Goal: Information Seeking & Learning: Learn about a topic

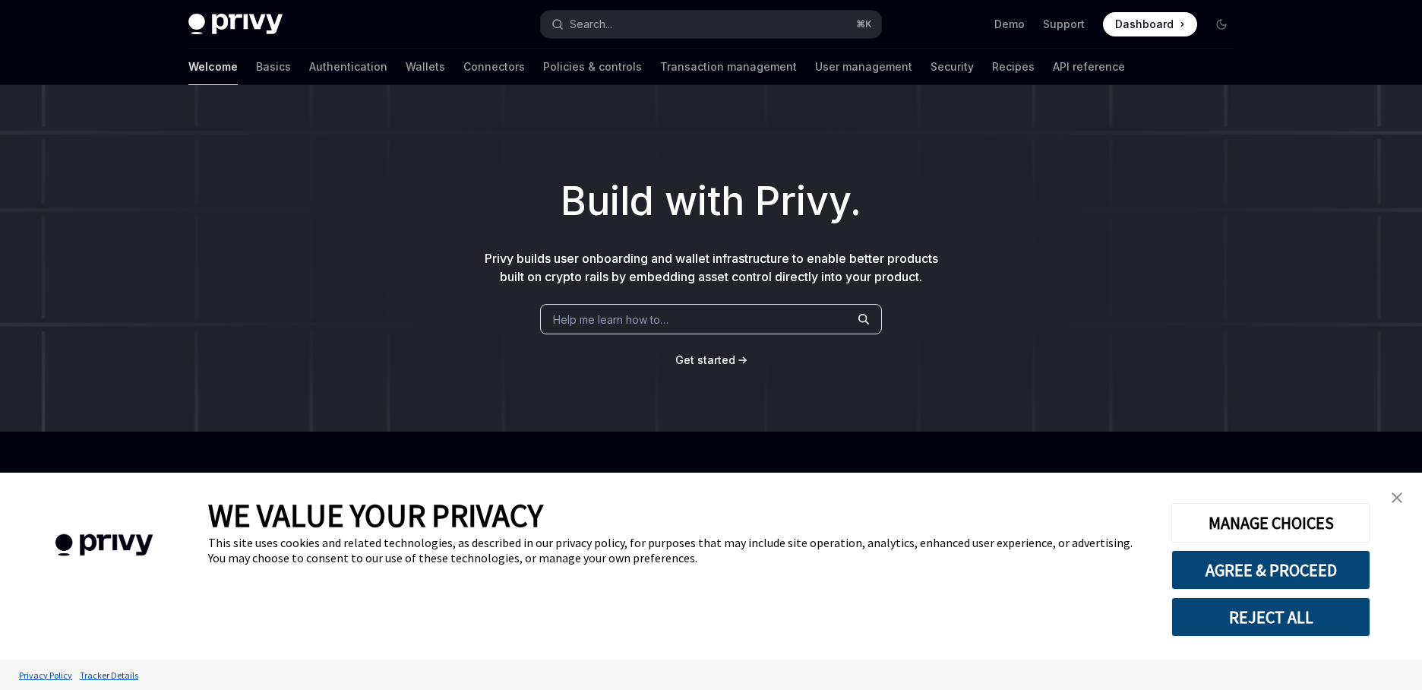
click at [1392, 496] on img "close banner" at bounding box center [1396, 497] width 11 height 11
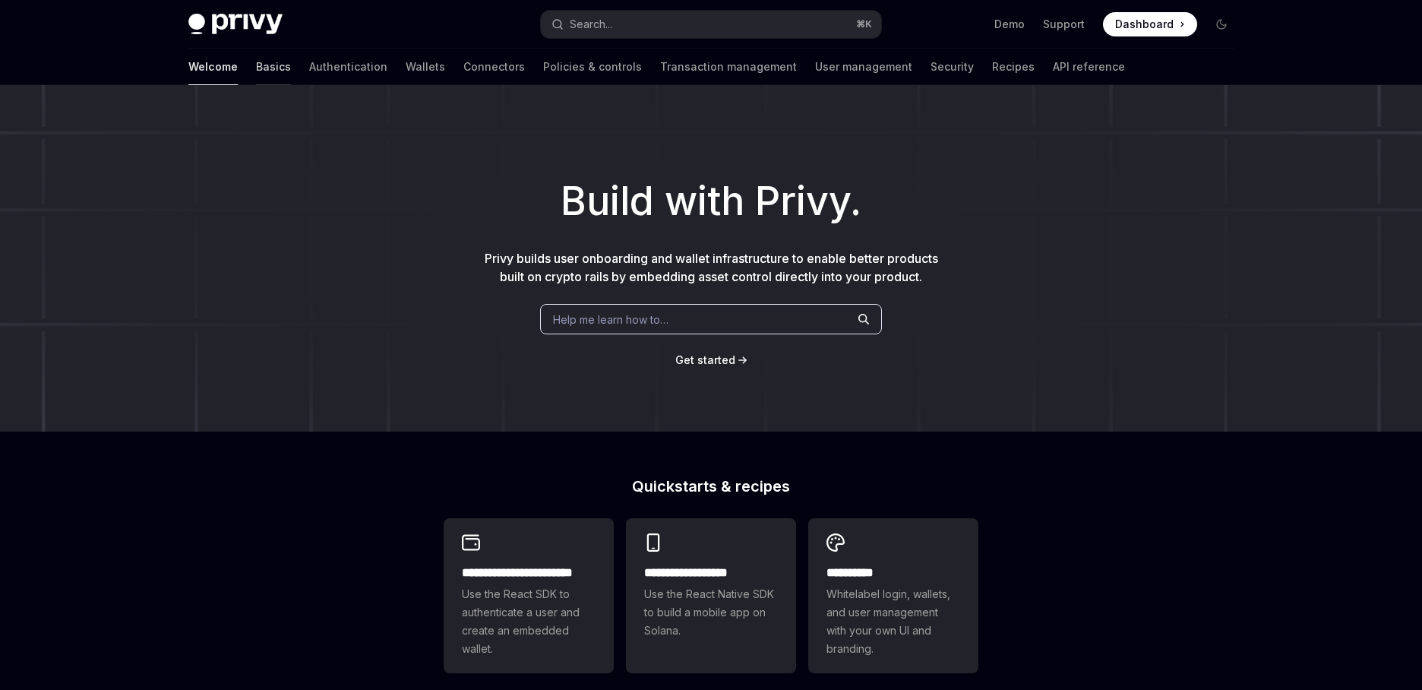
click at [256, 68] on link "Basics" at bounding box center [273, 67] width 35 height 36
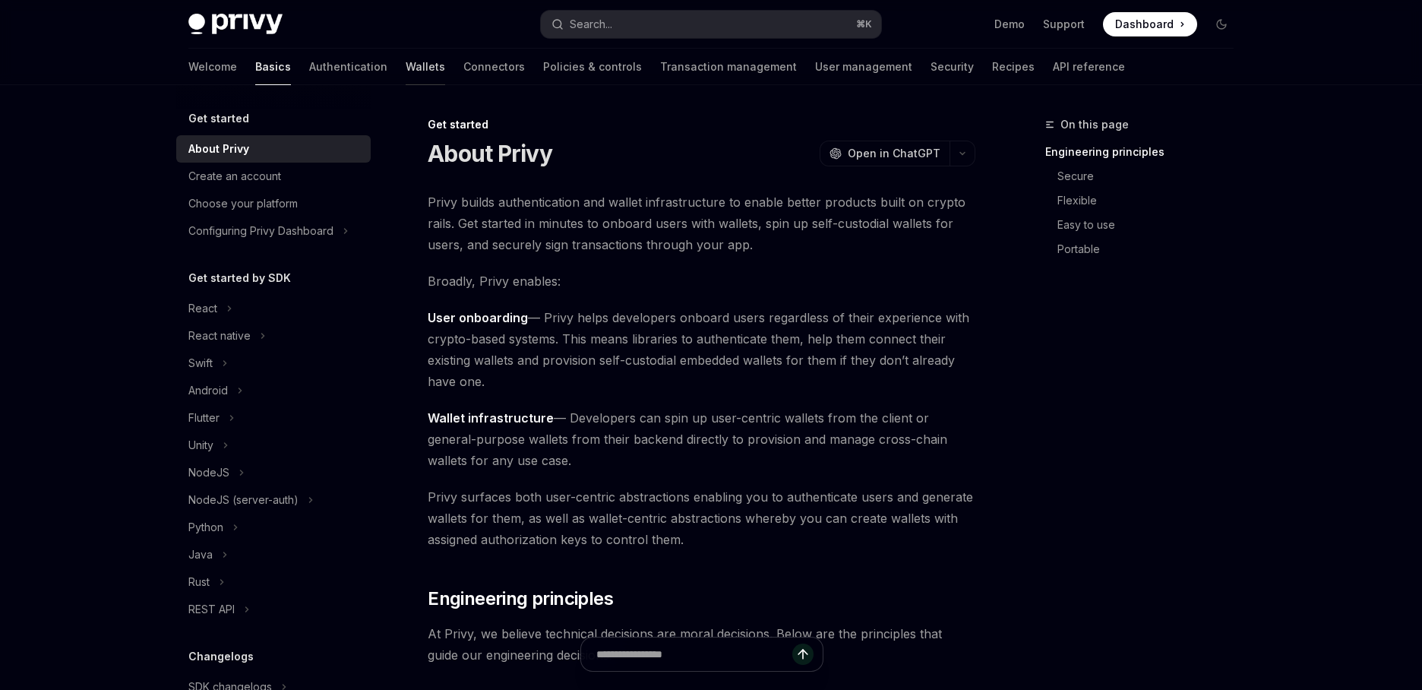
click at [406, 66] on link "Wallets" at bounding box center [425, 67] width 39 height 36
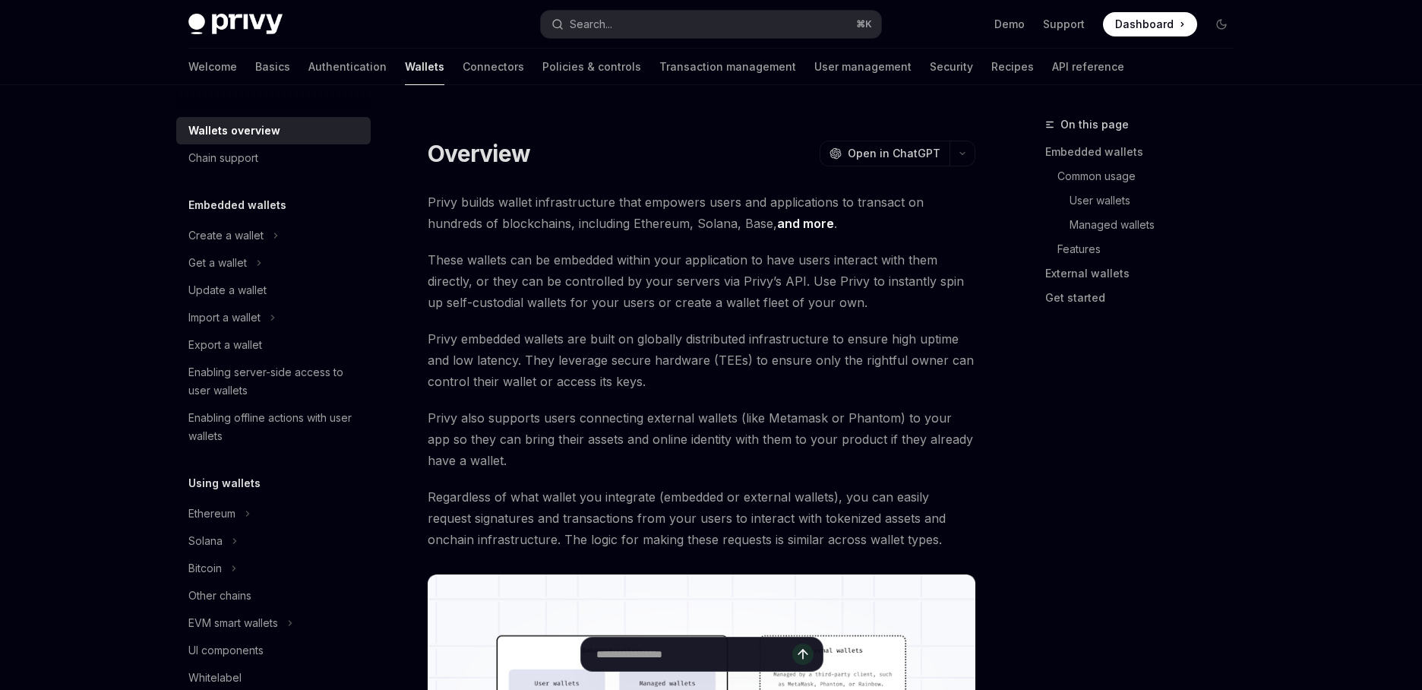
type textarea "*"
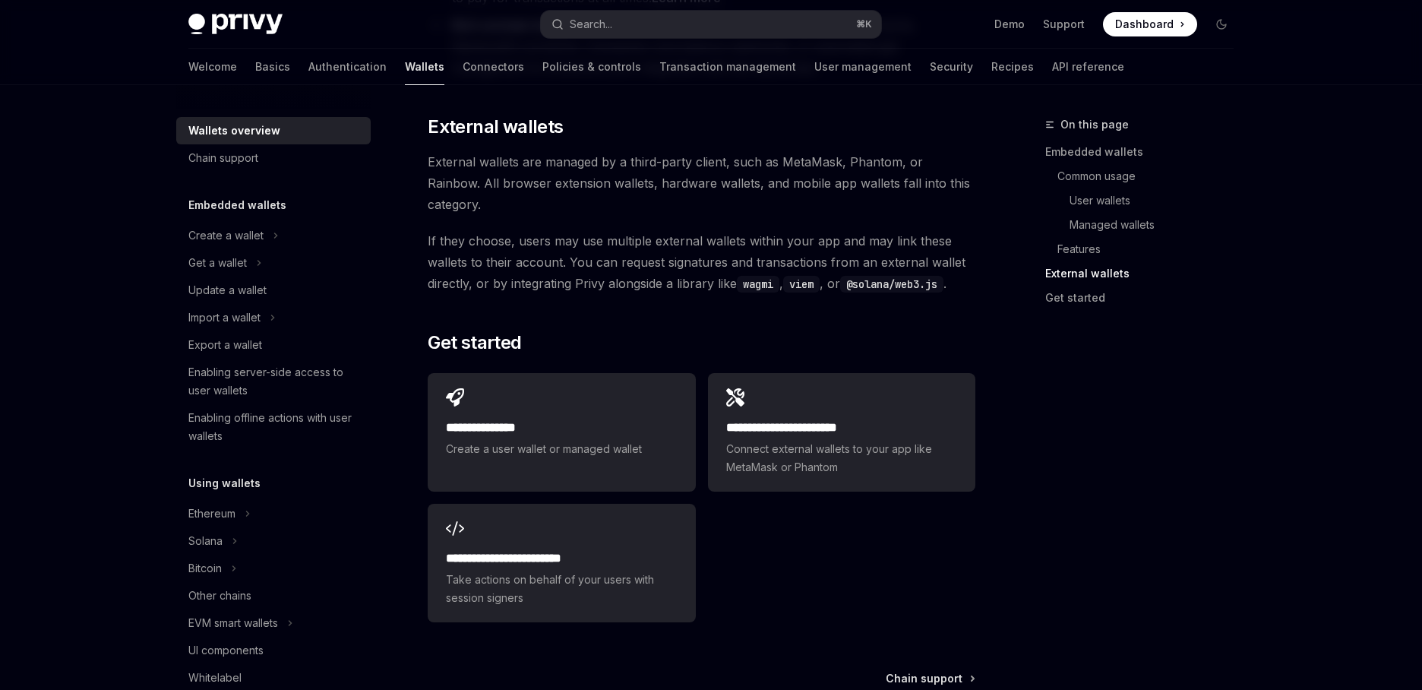
scroll to position [2258, 0]
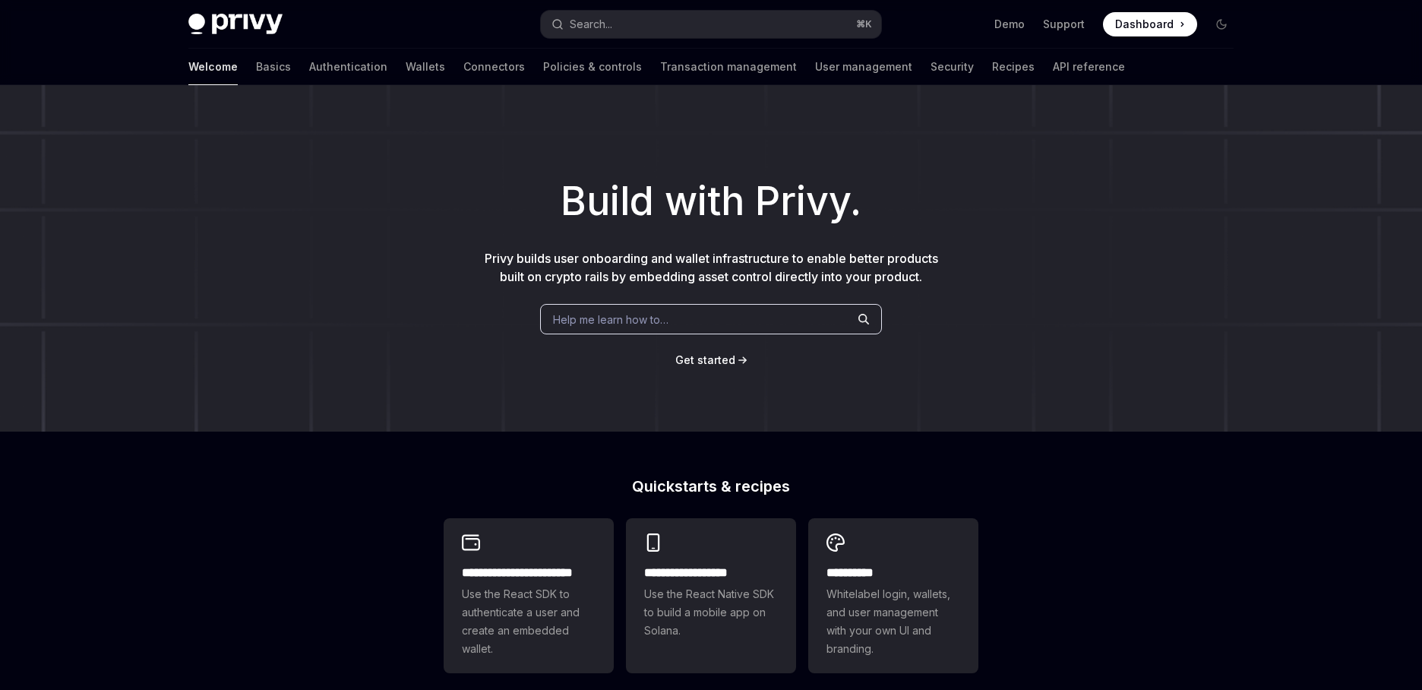
type textarea "*"
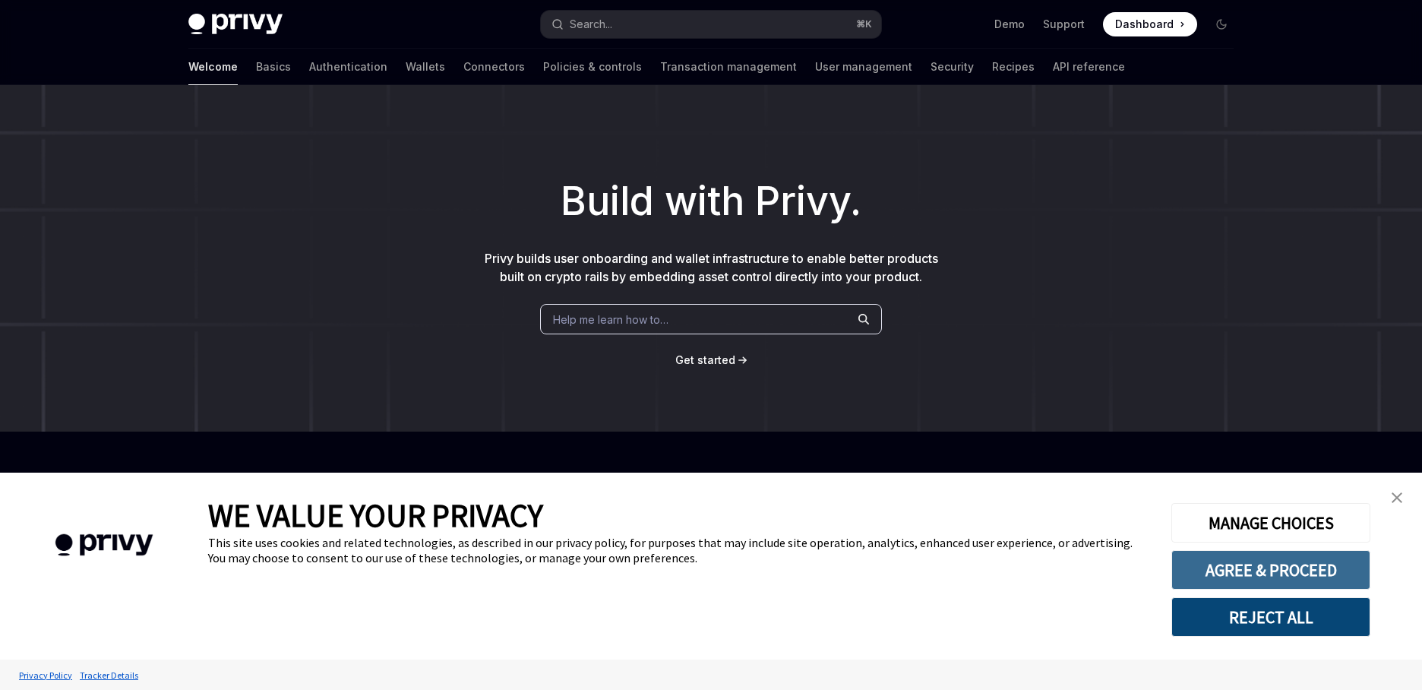
click at [1318, 570] on button "AGREE & PROCEED" at bounding box center [1270, 569] width 199 height 39
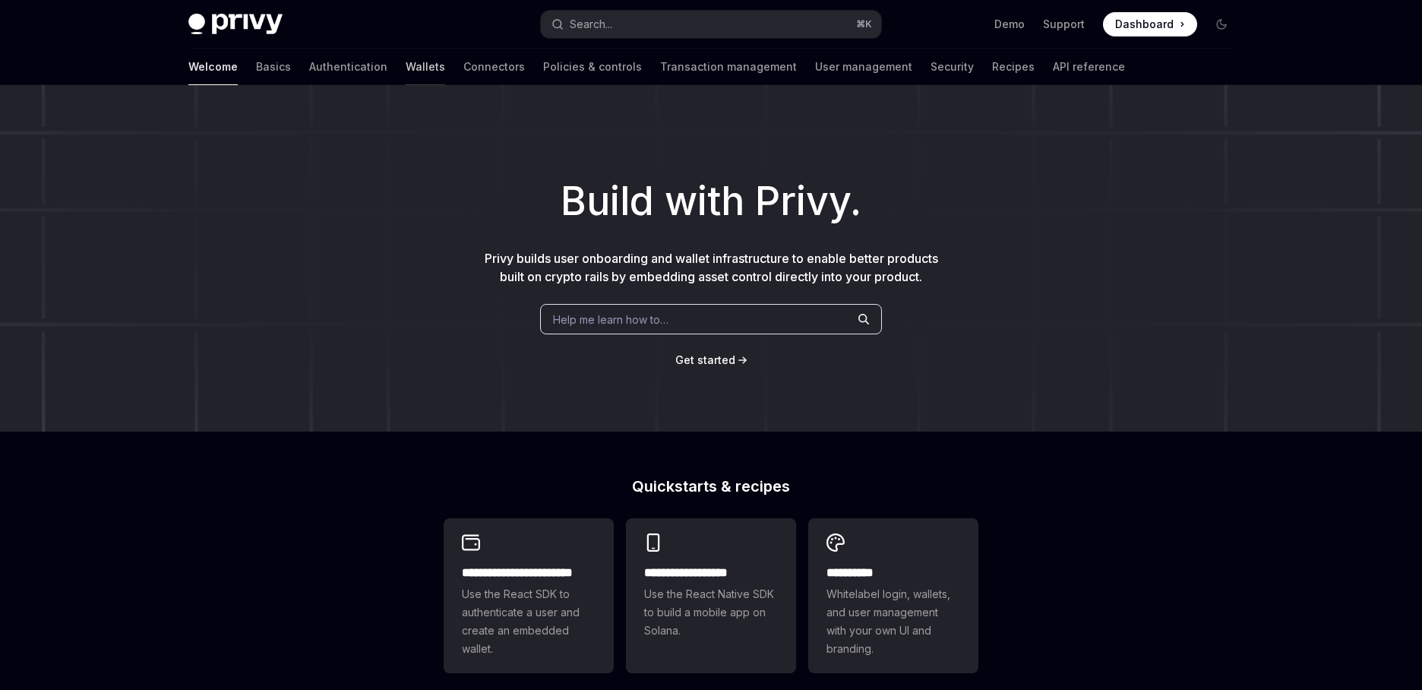
click at [406, 70] on link "Wallets" at bounding box center [425, 67] width 39 height 36
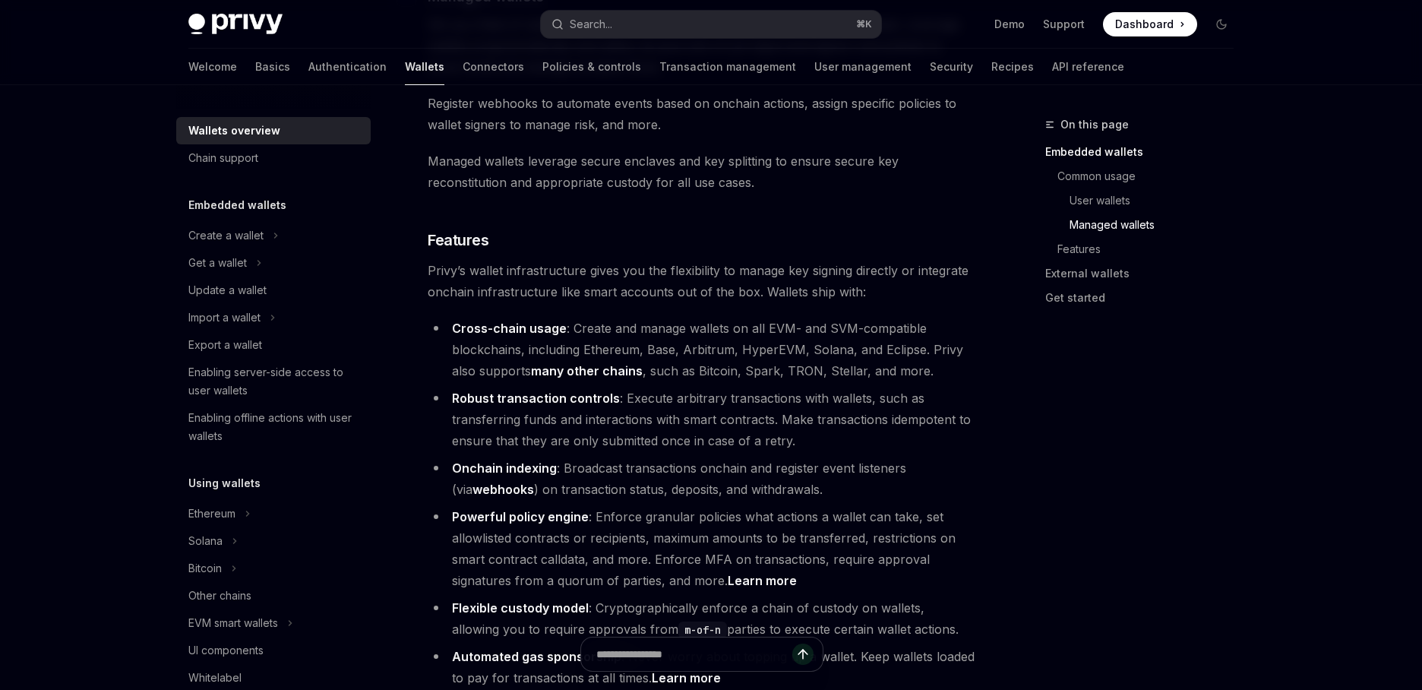
scroll to position [1576, 0]
click at [540, 320] on strong "Cross-chain usage" at bounding box center [509, 327] width 115 height 15
click at [584, 362] on link "many other chains" at bounding box center [587, 370] width 112 height 16
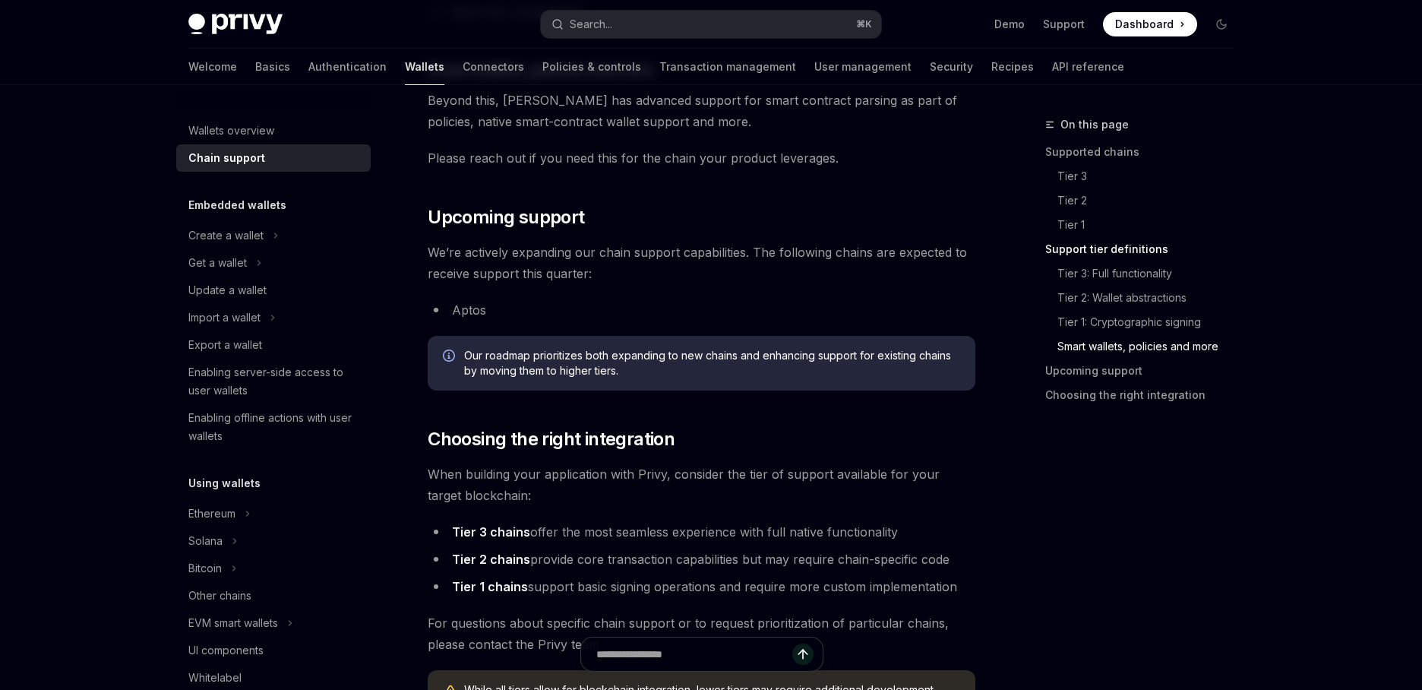
scroll to position [1904, 0]
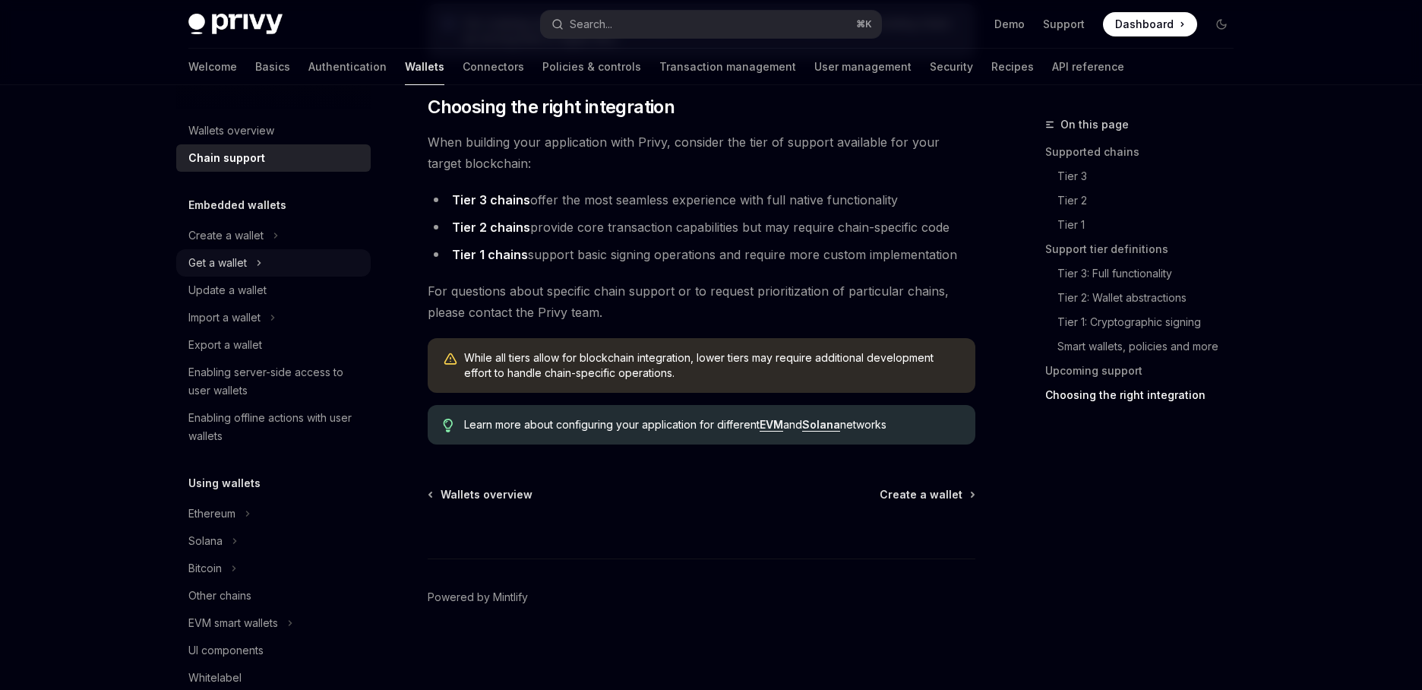
click at [322, 260] on button "Get a wallet" at bounding box center [273, 262] width 194 height 27
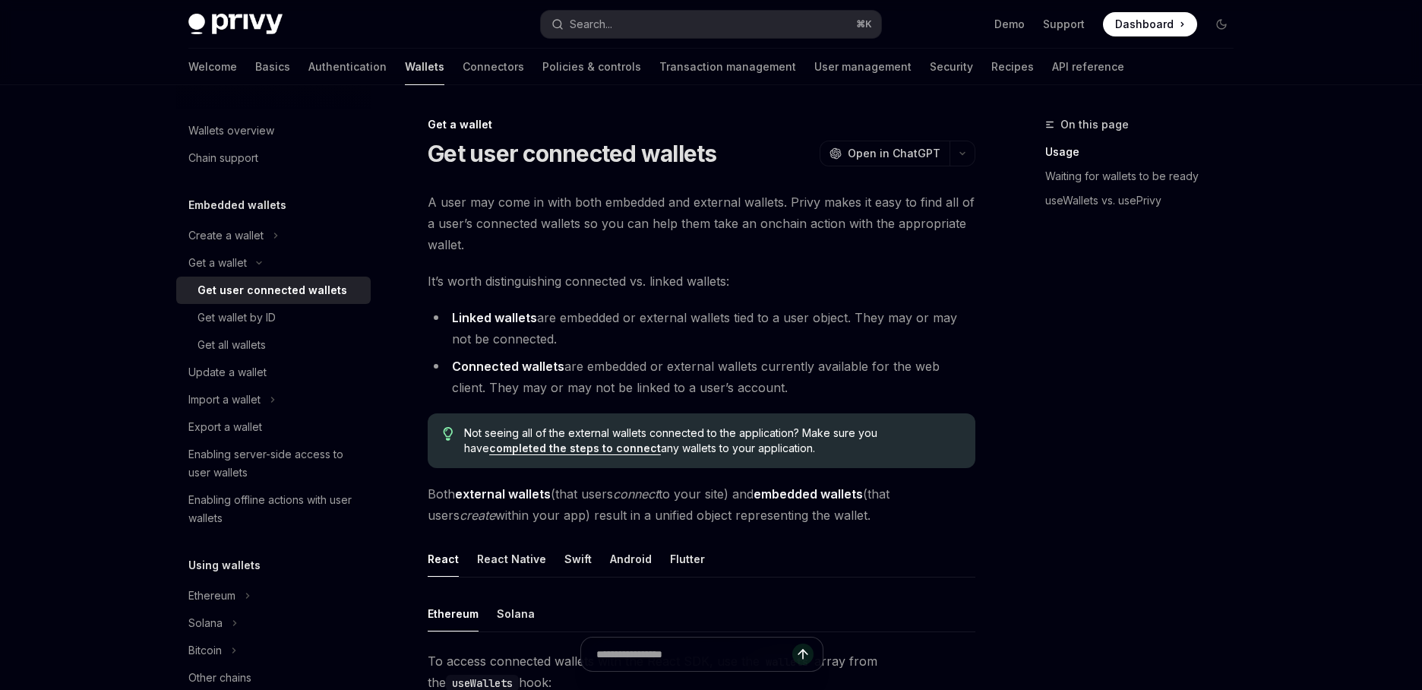
click at [405, 64] on link "Wallets" at bounding box center [424, 67] width 39 height 36
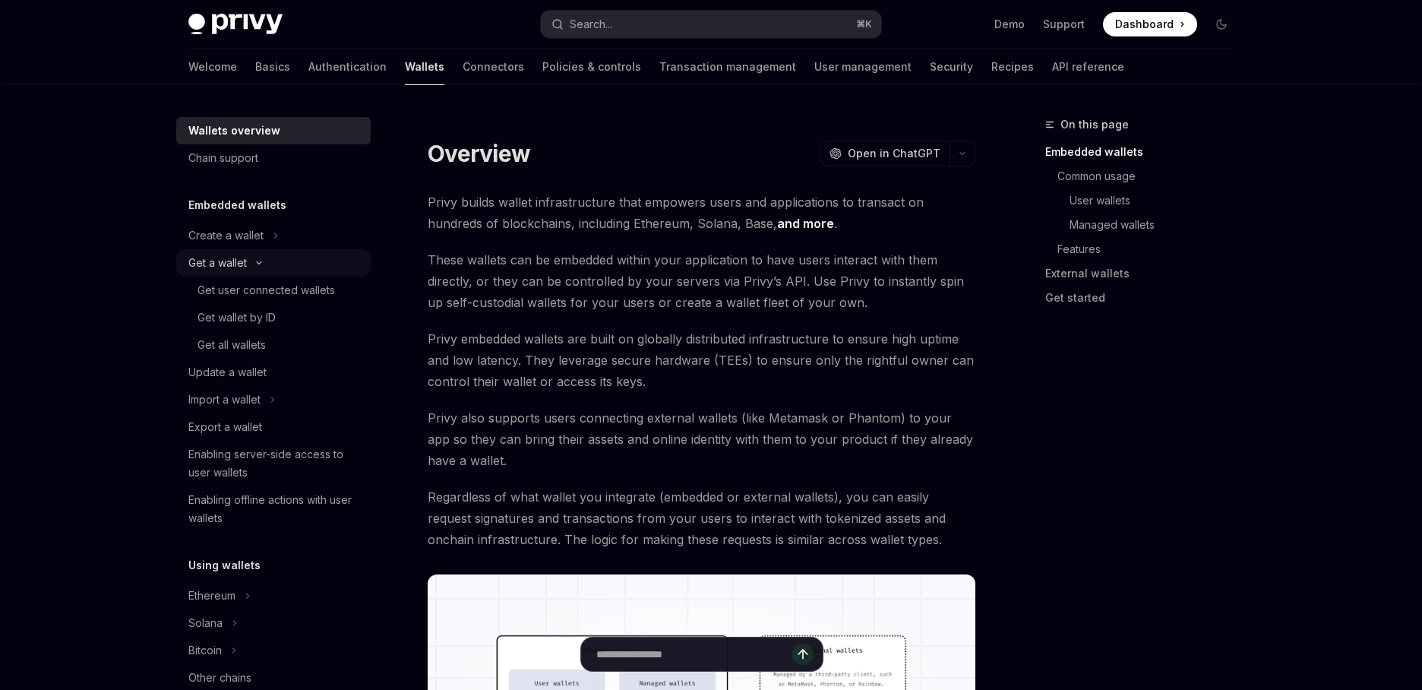
click at [273, 268] on button "Get a wallet" at bounding box center [273, 262] width 194 height 27
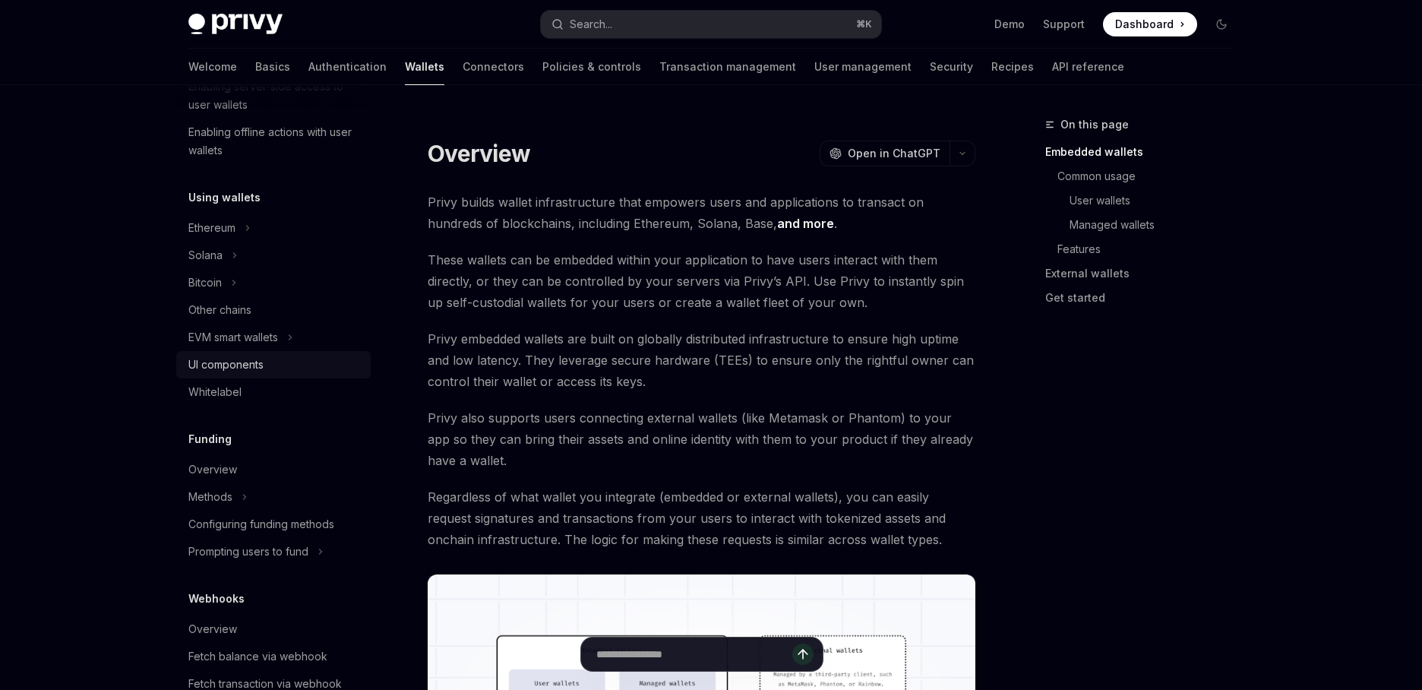
scroll to position [275, 0]
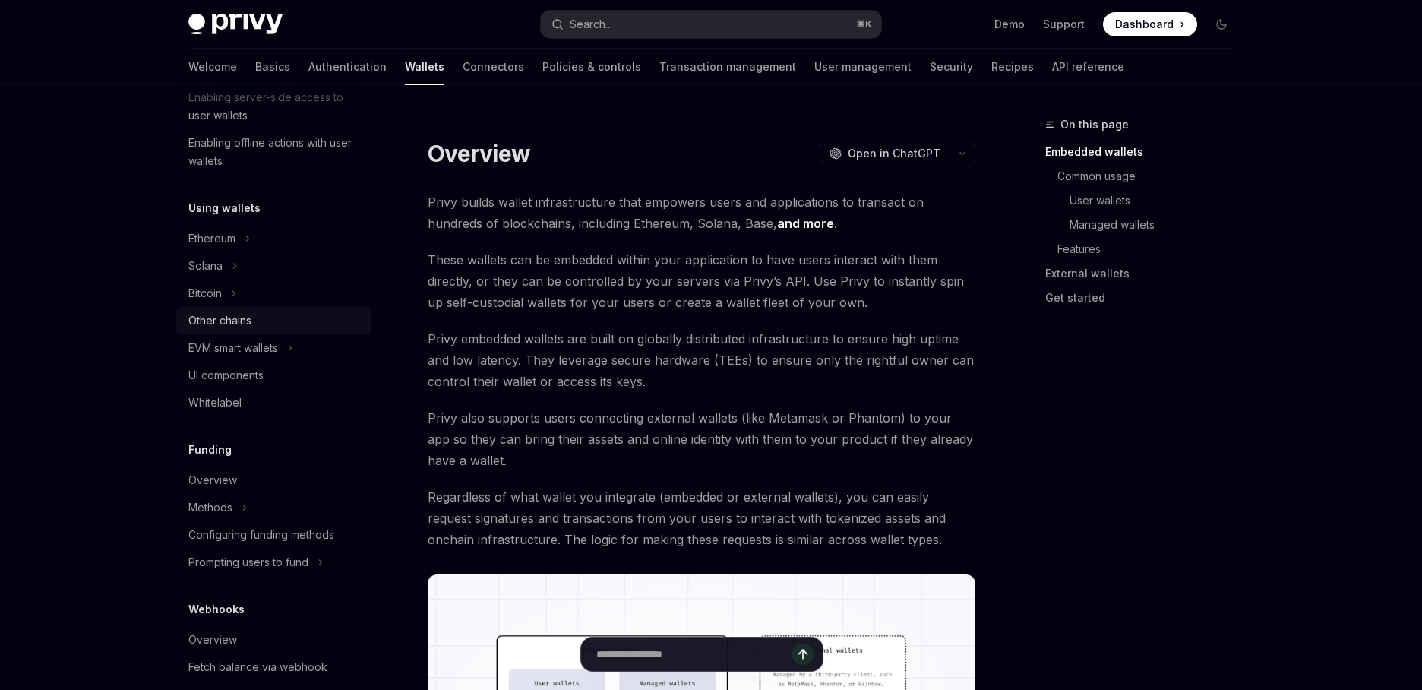
click at [243, 310] on link "Other chains" at bounding box center [273, 320] width 194 height 27
type textarea "*"
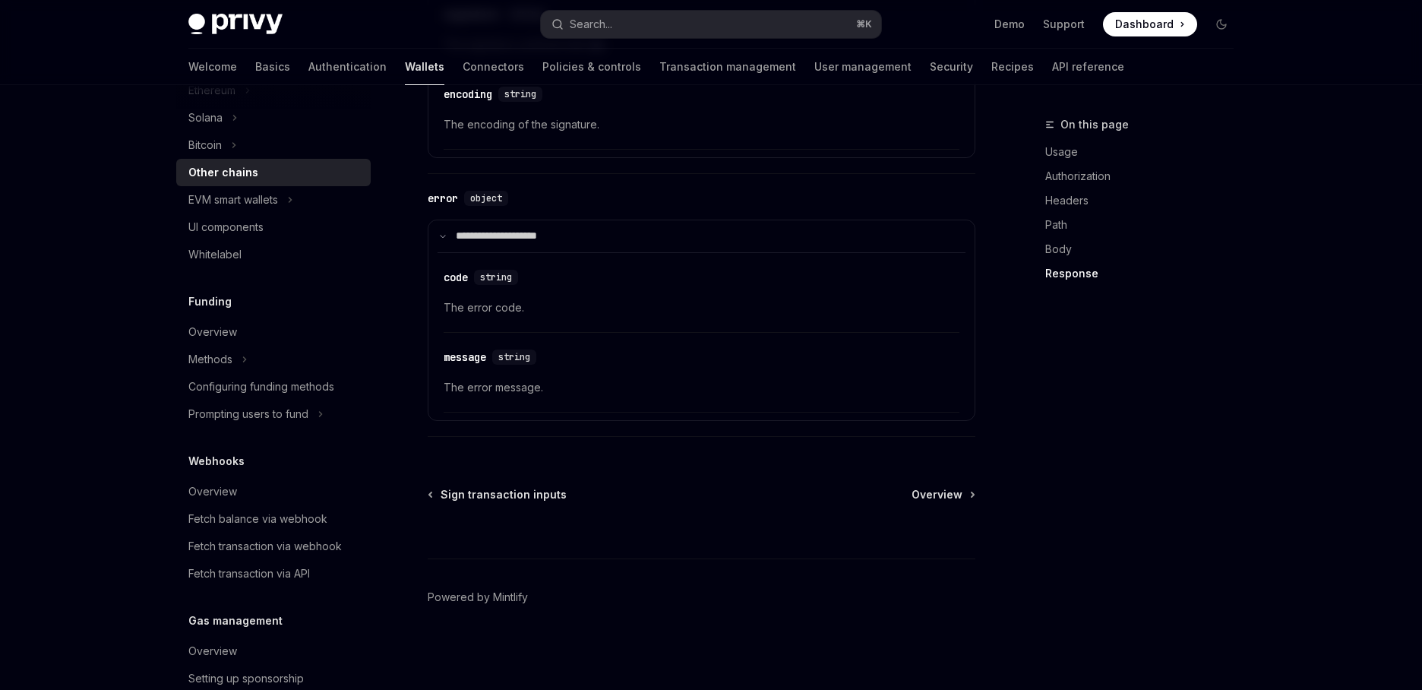
scroll to position [387, 0]
